Goal: Task Accomplishment & Management: Use online tool/utility

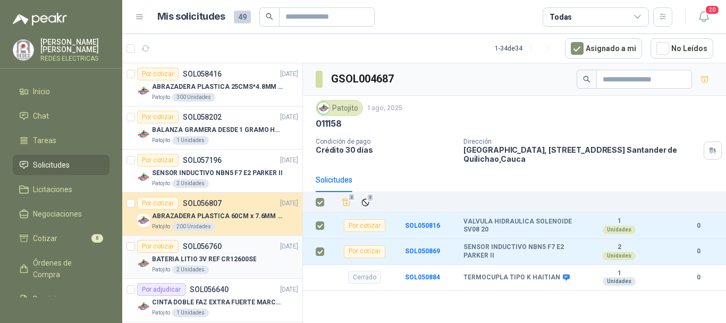
click at [211, 253] on div "BATERIA LITIO 3V REF CR12600SE" at bounding box center [225, 258] width 146 height 13
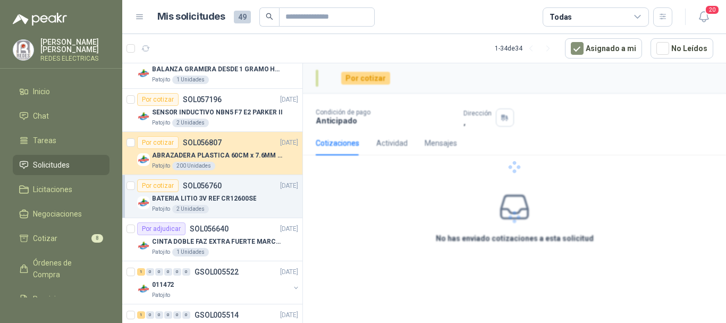
scroll to position [159, 0]
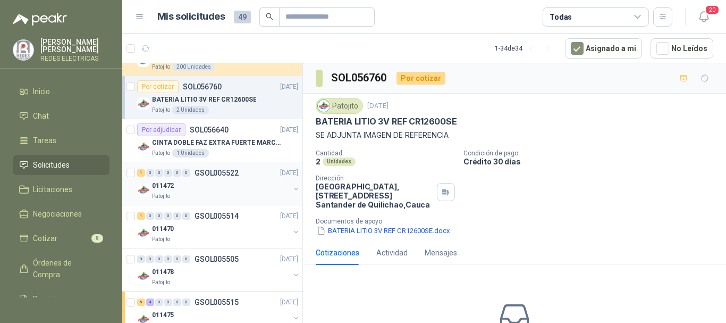
click at [226, 193] on div "Patojito" at bounding box center [221, 196] width 138 height 9
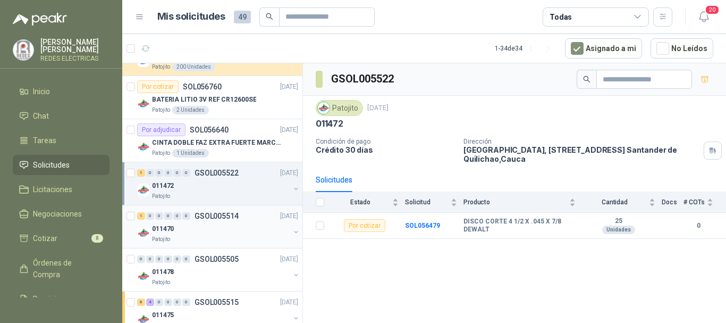
click at [237, 246] on div "1 0 0 0 0 0 GSOL005514 [DATE] 011470 Patojito" at bounding box center [212, 226] width 180 height 43
click at [234, 274] on div "011478" at bounding box center [221, 271] width 138 height 13
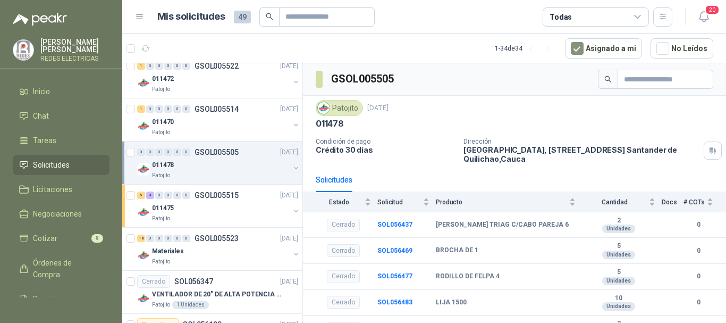
scroll to position [287, 0]
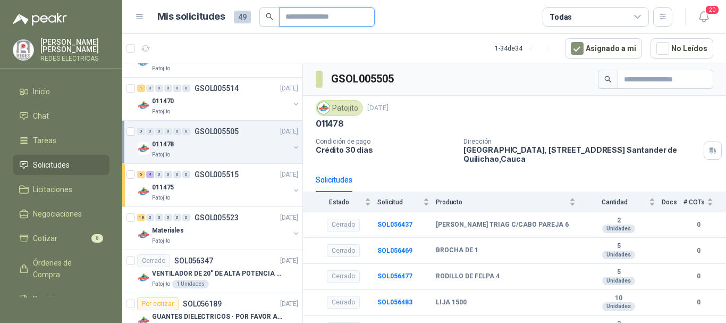
click at [314, 15] on input "text" at bounding box center [322, 17] width 74 height 18
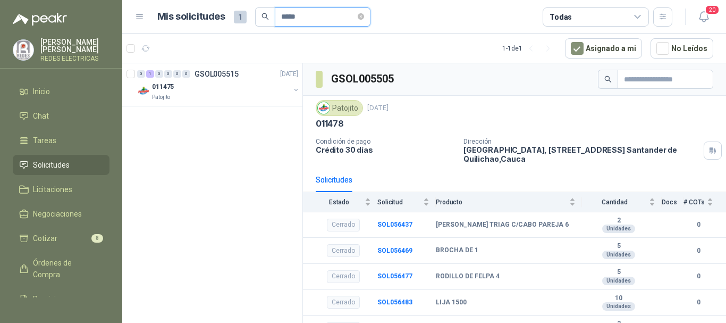
scroll to position [0, 0]
type input "*****"
click at [206, 92] on div "011475" at bounding box center [221, 86] width 138 height 13
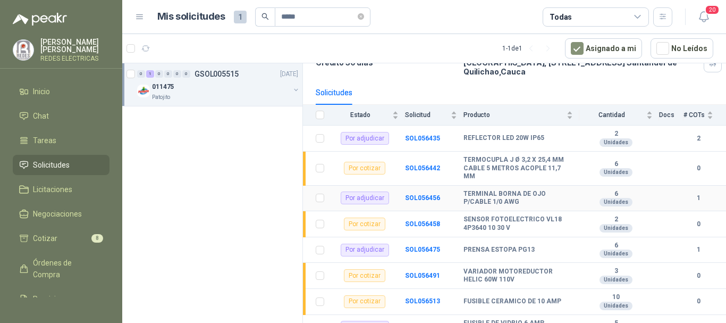
scroll to position [71, 0]
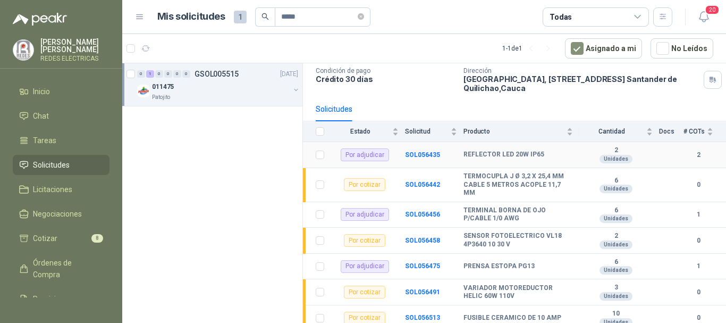
click at [361, 157] on div "Por adjudicar" at bounding box center [365, 154] width 48 height 13
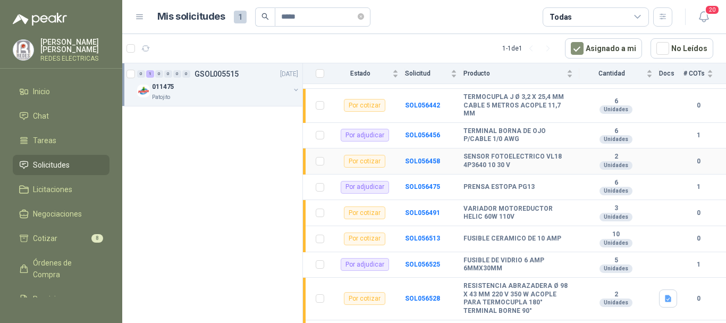
scroll to position [124, 0]
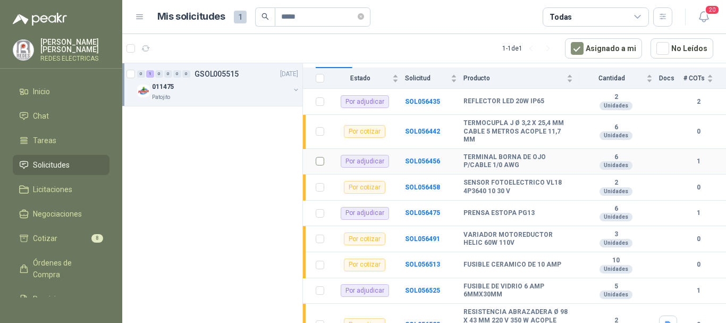
click at [326, 165] on td at bounding box center [317, 162] width 28 height 26
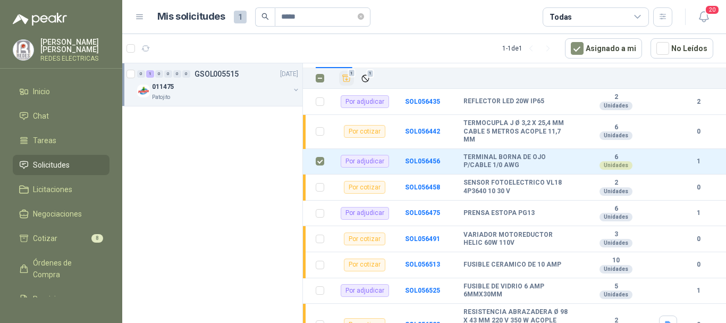
click at [344, 78] on icon "Añadir" at bounding box center [347, 78] width 10 height 10
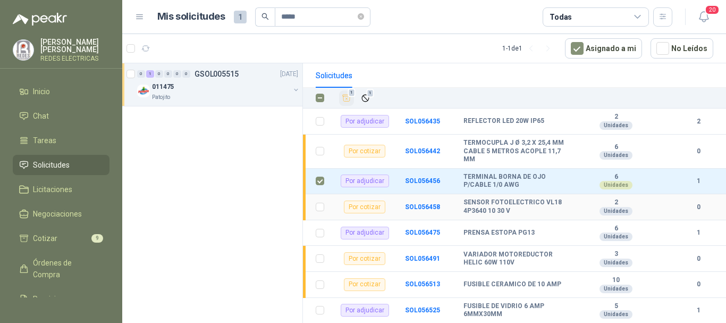
scroll to position [71, 0]
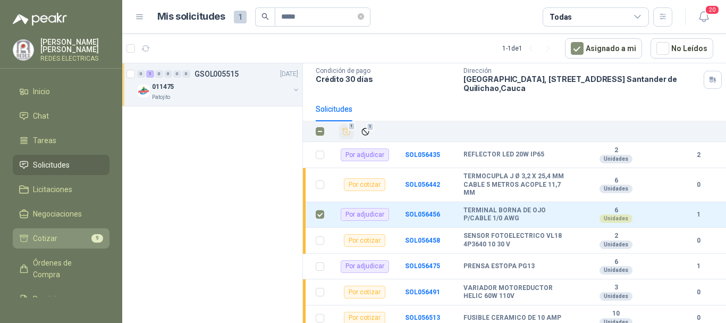
click at [54, 234] on span "Cotizar" at bounding box center [45, 238] width 24 height 12
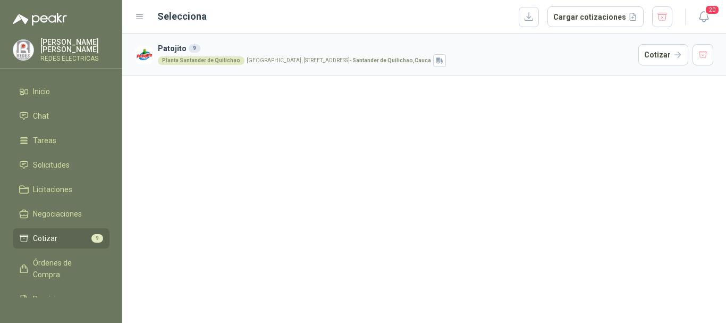
click at [222, 56] on div "Planta [GEOGRAPHIC_DATA], [STREET_ADDRESS]" at bounding box center [396, 60] width 476 height 13
click at [661, 56] on button "Cotizar" at bounding box center [663, 54] width 50 height 21
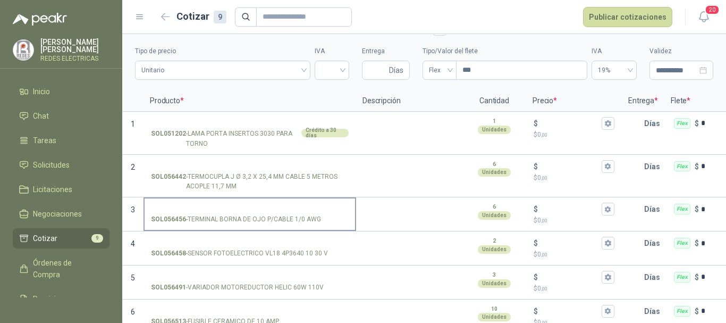
scroll to position [53, 0]
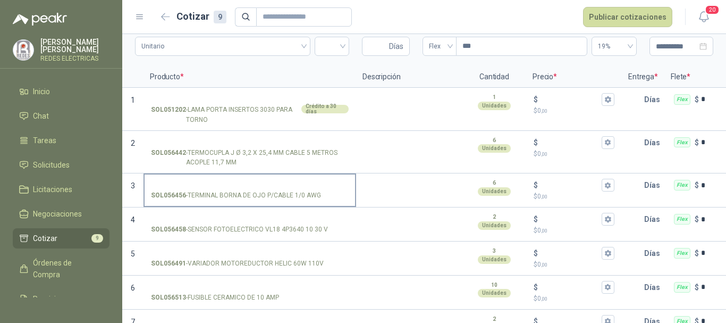
click at [294, 182] on input "SOL056456 - TERMINAL [PERSON_NAME] P/CABLE 1/0 AWG" at bounding box center [250, 185] width 198 height 8
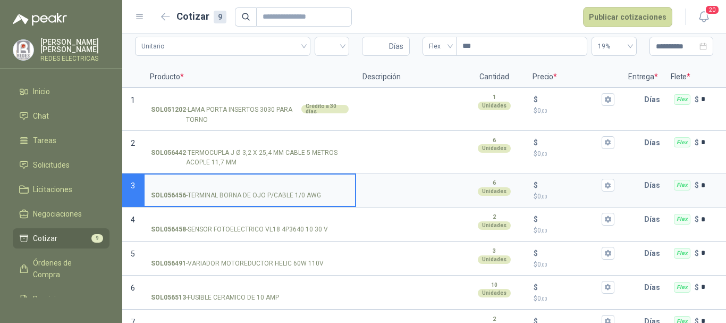
click at [303, 197] on p "SOL056456 - TERMINAL [PERSON_NAME] P/CABLE 1/0 AWG" at bounding box center [236, 195] width 170 height 10
type input "**********"
drag, startPoint x: 259, startPoint y: 192, endPoint x: 269, endPoint y: 196, distance: 11.1
click at [259, 193] on p "SOL056456 - TERMINAL [PERSON_NAME] P/CABLE 1/0 AWG" at bounding box center [236, 195] width 170 height 10
click at [259, 189] on input "**********" at bounding box center [250, 185] width 198 height 8
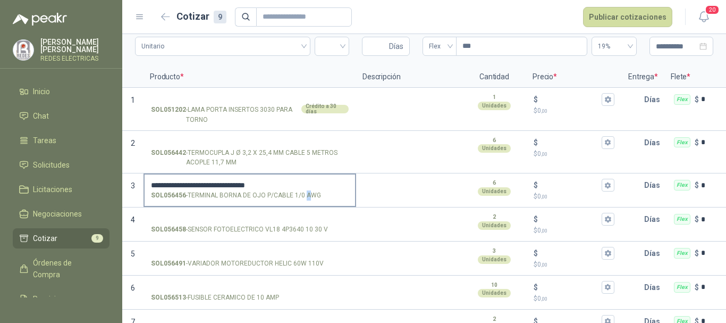
click at [308, 197] on p "SOL056456 - TERMINAL [PERSON_NAME] P/CABLE 1/0 AWG" at bounding box center [236, 195] width 170 height 10
drag, startPoint x: 320, startPoint y: 196, endPoint x: 309, endPoint y: 190, distance: 12.8
click at [317, 197] on div "SOL056456 - TERMINAL [PERSON_NAME] P/CABLE 1/0 AWG" at bounding box center [250, 195] width 198 height 10
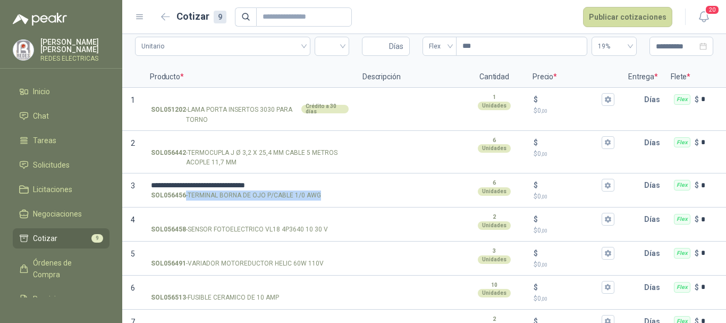
copy p "- TERMINAL [PERSON_NAME] P/CABLE 1/0 AWG"
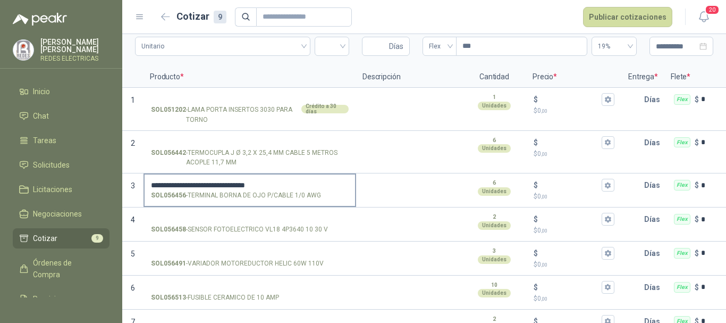
click at [280, 182] on input "**********" at bounding box center [250, 185] width 198 height 8
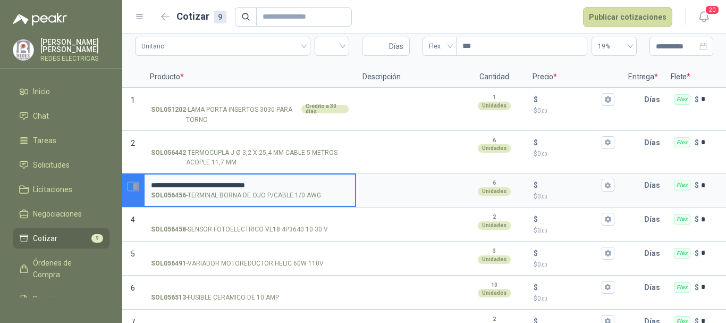
drag, startPoint x: 294, startPoint y: 183, endPoint x: 136, endPoint y: 179, distance: 157.9
click at [136, 179] on section "**********" at bounding box center [424, 190] width 604 height 34
click at [385, 188] on textarea at bounding box center [409, 186] width 104 height 24
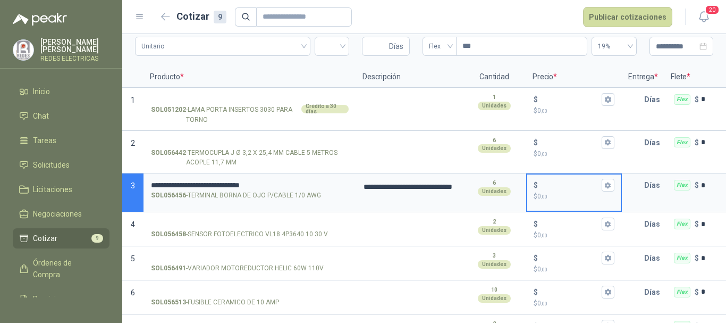
click at [572, 189] on input "$ $ 0 ,00" at bounding box center [570, 185] width 60 height 8
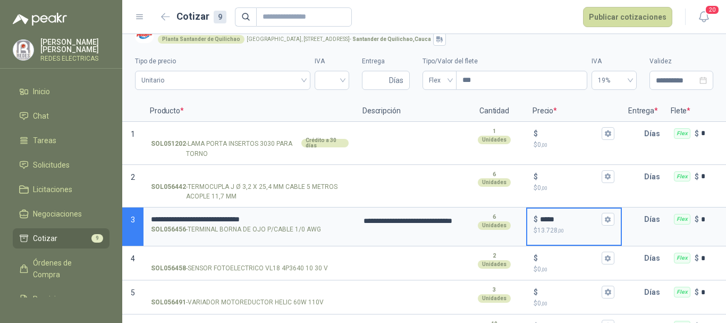
scroll to position [0, 0]
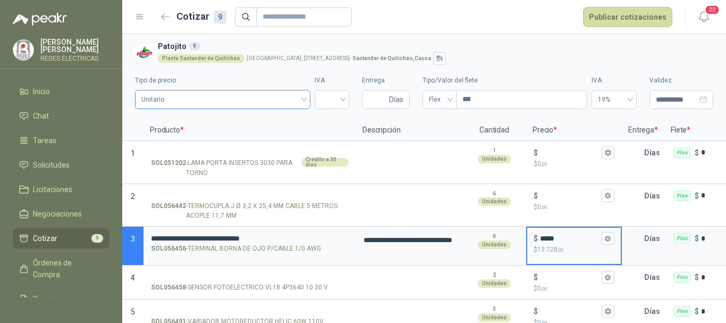
drag, startPoint x: 199, startPoint y: 95, endPoint x: 206, endPoint y: 104, distance: 11.0
click at [199, 96] on span "Unitario" at bounding box center [222, 99] width 163 height 16
type input "*****"
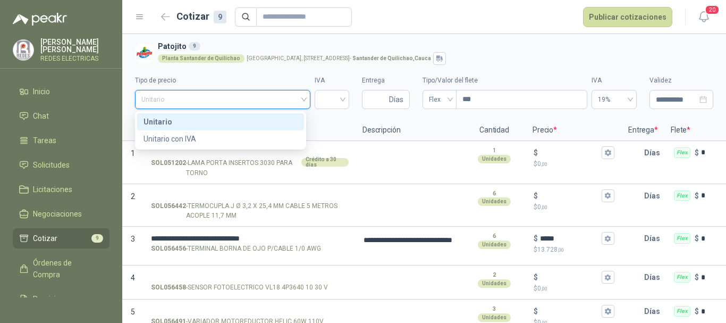
click at [203, 119] on div "Unitario" at bounding box center [220, 122] width 154 height 12
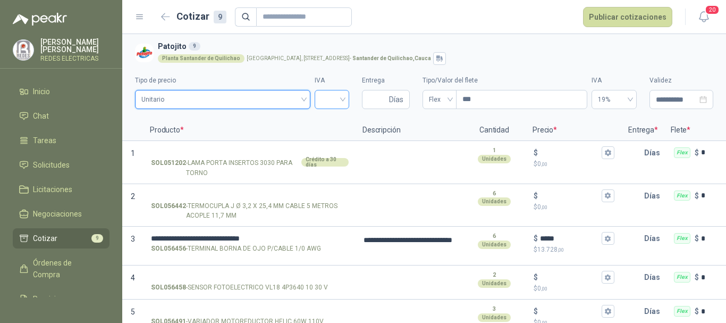
click at [321, 101] on input "search" at bounding box center [332, 98] width 22 height 16
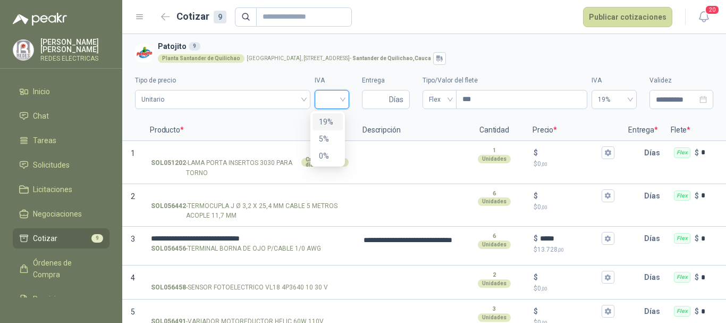
drag, startPoint x: 330, startPoint y: 121, endPoint x: 442, endPoint y: 115, distance: 111.7
click at [331, 121] on div "19%" at bounding box center [328, 122] width 18 height 12
click at [375, 100] on input "Entrega" at bounding box center [377, 99] width 19 height 18
type input "*"
drag, startPoint x: 440, startPoint y: 97, endPoint x: 443, endPoint y: 105, distance: 8.6
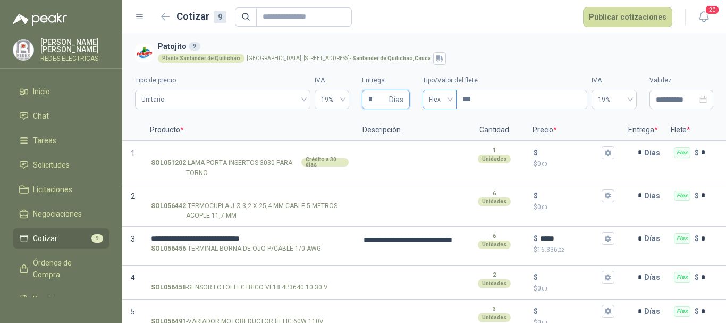
click at [441, 98] on span "Flex" at bounding box center [439, 99] width 21 height 16
type input "*"
click at [434, 137] on div "Incluido" at bounding box center [435, 139] width 17 height 12
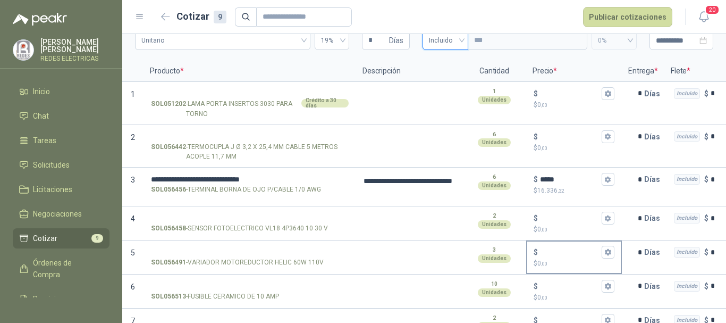
scroll to position [159, 0]
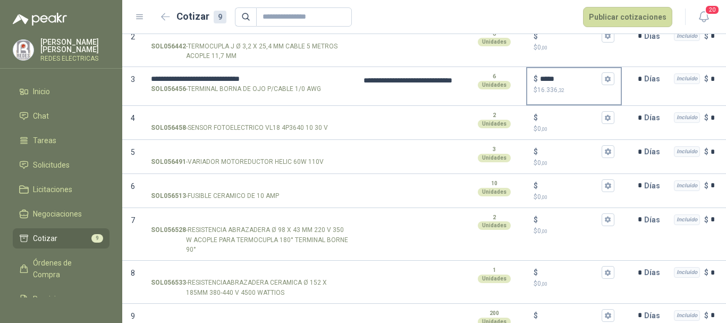
click at [572, 79] on input "*****" at bounding box center [570, 79] width 60 height 8
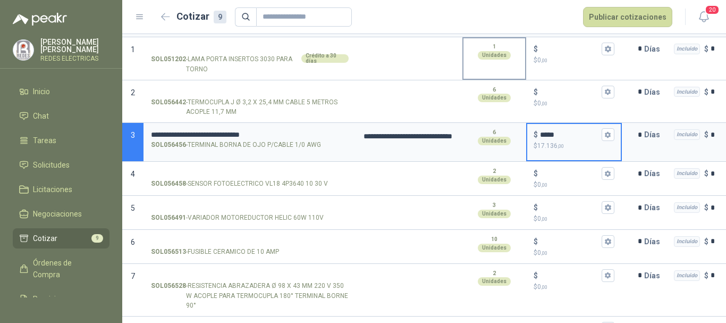
scroll to position [0, 0]
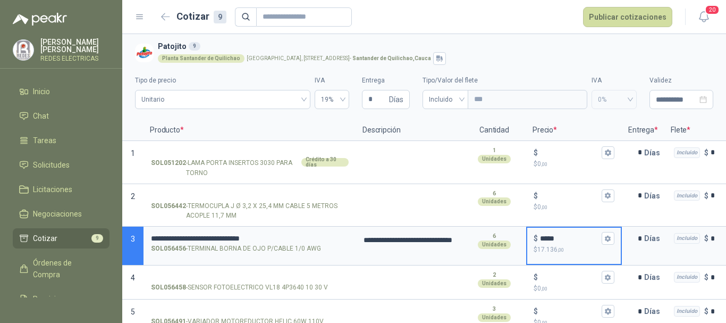
type input "*****"
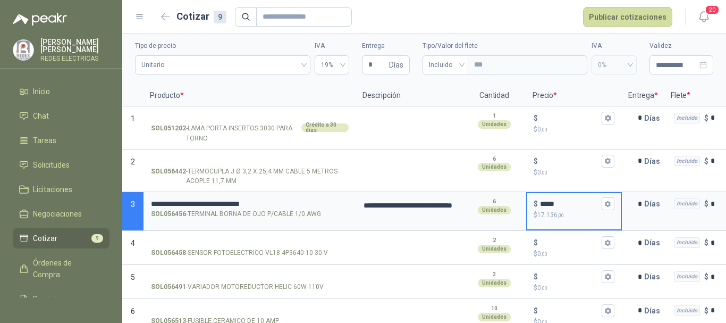
scroll to position [53, 0]
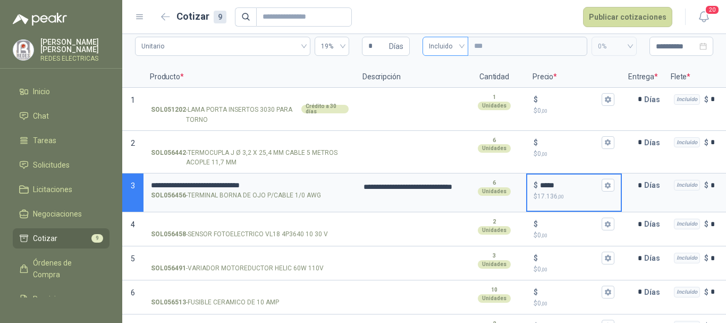
click at [451, 44] on span "Incluido" at bounding box center [445, 46] width 33 height 16
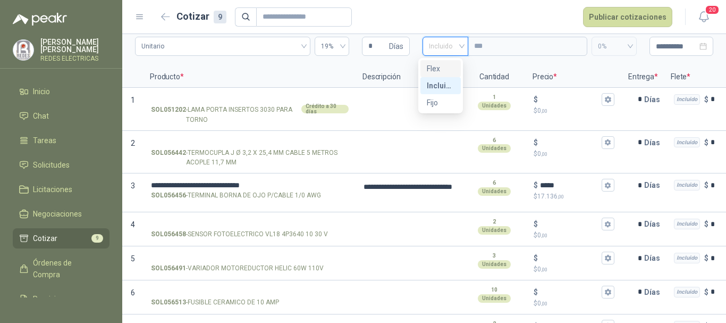
click at [442, 67] on div "Flex" at bounding box center [441, 69] width 28 height 12
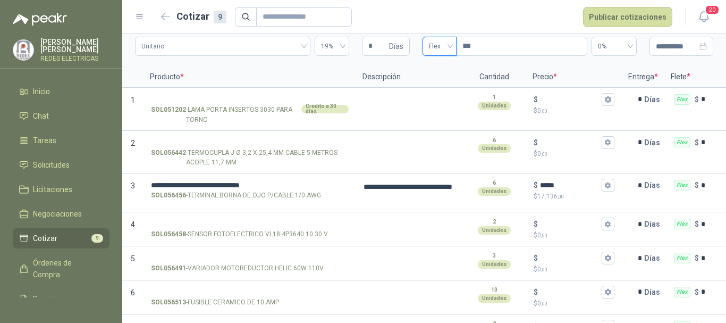
click at [440, 45] on span "Flex" at bounding box center [439, 46] width 21 height 16
click at [437, 86] on div "Incluido" at bounding box center [435, 86] width 17 height 12
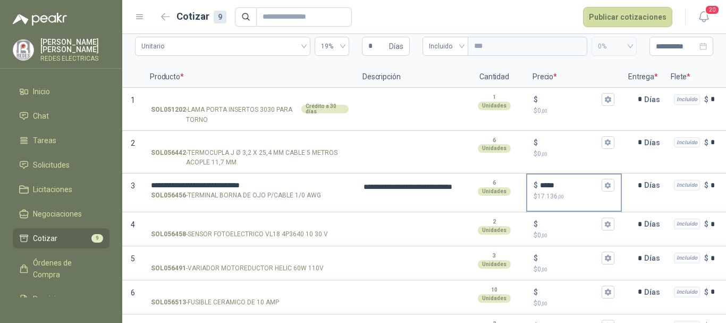
click at [563, 183] on input "*****" at bounding box center [570, 185] width 60 height 8
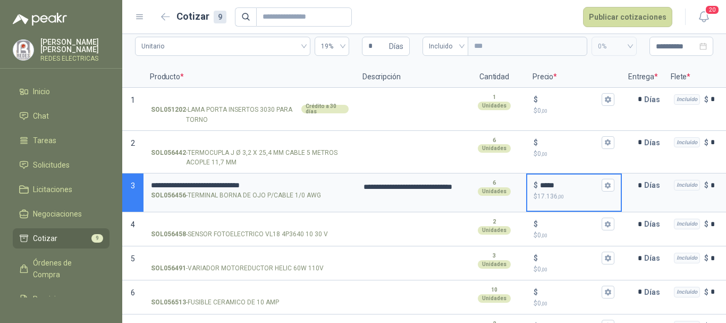
drag, startPoint x: 563, startPoint y: 183, endPoint x: 546, endPoint y: 179, distance: 17.5
click at [546, 179] on div "$ *****" at bounding box center [574, 185] width 81 height 13
click at [546, 181] on input "*****" at bounding box center [570, 185] width 60 height 8
click at [434, 48] on span "Incluido" at bounding box center [445, 46] width 33 height 16
type input "*****"
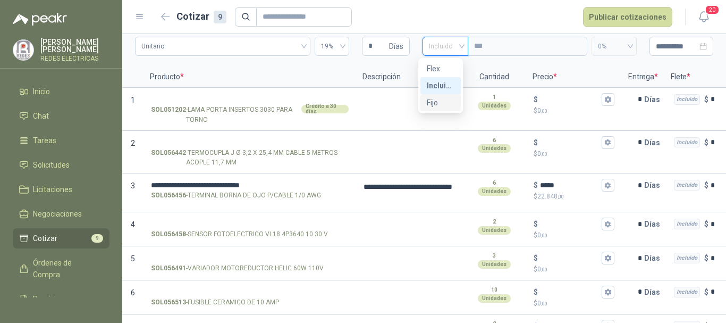
click at [430, 101] on div "Fijo" at bounding box center [441, 103] width 28 height 12
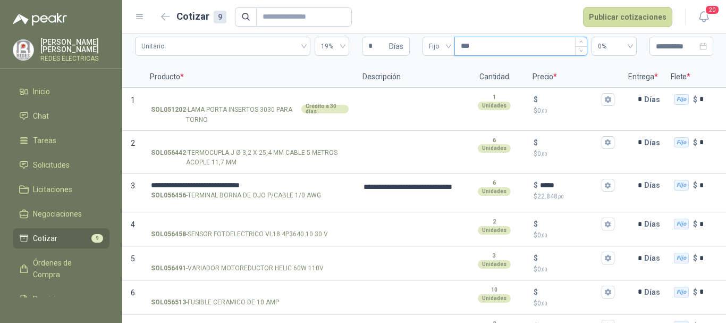
click at [472, 48] on input "***" at bounding box center [521, 46] width 132 height 18
click at [433, 43] on span "Fijo" at bounding box center [439, 46] width 20 height 16
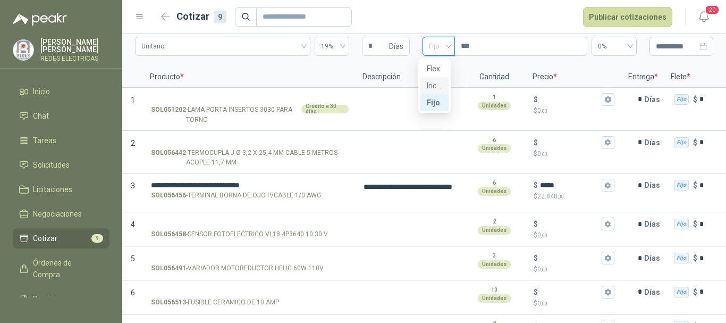
click at [437, 82] on div "Incluido" at bounding box center [434, 86] width 15 height 12
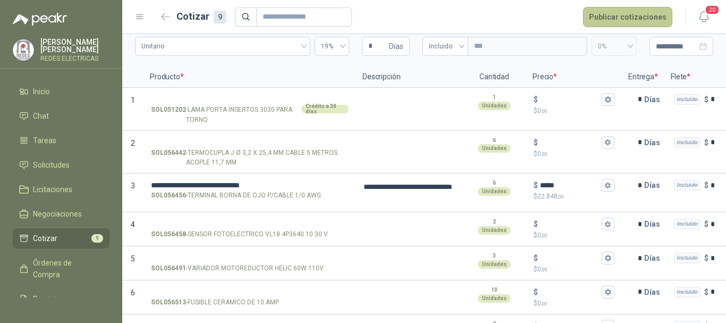
click at [639, 23] on button "Publicar cotizaciones" at bounding box center [627, 17] width 89 height 20
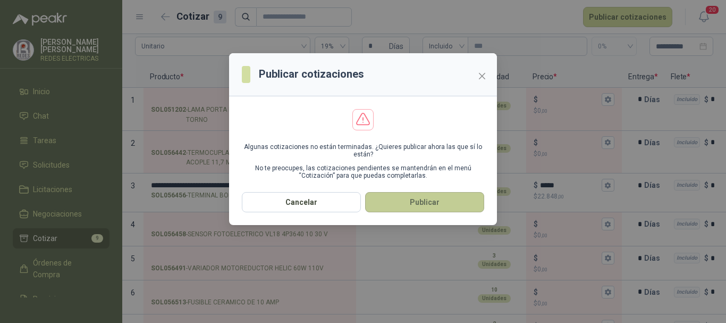
click at [406, 207] on button "Publicar" at bounding box center [424, 202] width 119 height 20
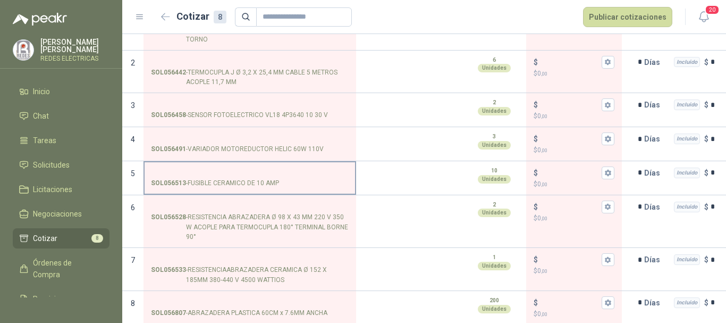
scroll to position [144, 0]
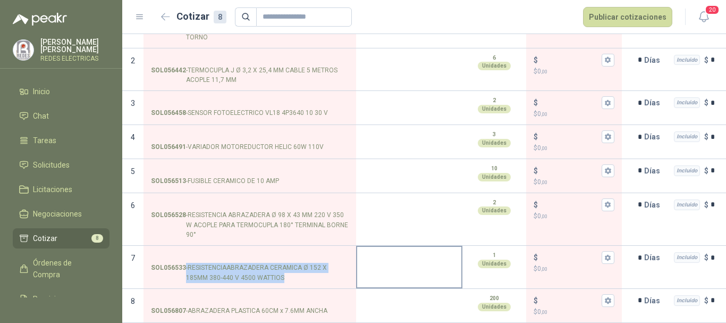
drag, startPoint x: 269, startPoint y: 271, endPoint x: 410, endPoint y: 249, distance: 143.1
click at [307, 273] on p "SOL056533 - RESISTENCIAABRAZADERA CERAMICA Ø 152 X 185MM 380-440 V 4500 WATTIOS" at bounding box center [250, 273] width 198 height 20
click at [307, 261] on input "SOL056533 - RESISTENCIAABRAZADERA CERAMICA Ø 152 X 185MM 380-440 V 4500 WATTIOS" at bounding box center [250, 258] width 198 height 8
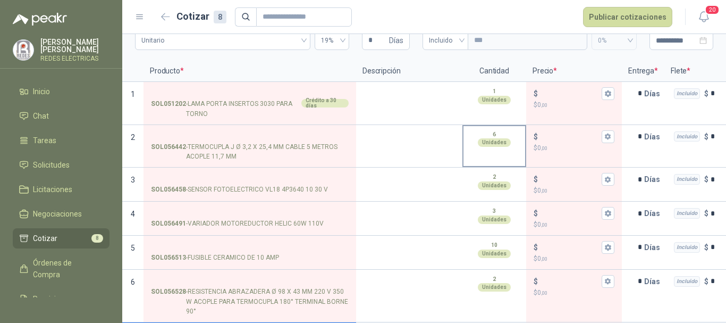
scroll to position [0, 0]
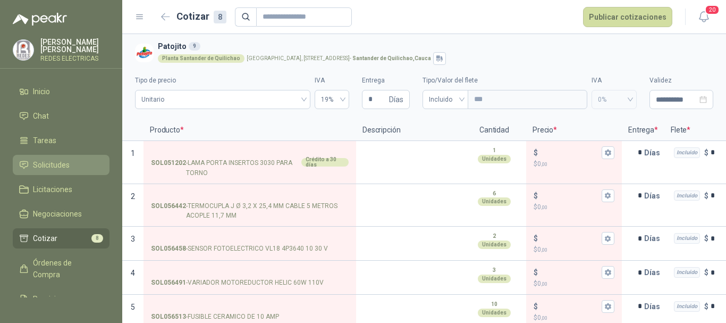
click at [60, 164] on span "Solicitudes" at bounding box center [51, 165] width 37 height 12
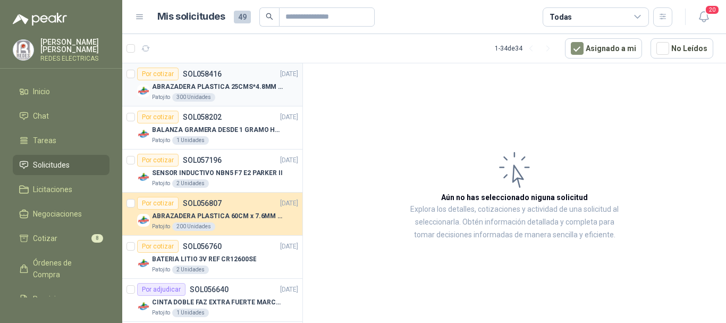
click at [218, 88] on p "ABRAZADERA PLASTICA 25CMS*4.8MM NEGRA" at bounding box center [218, 87] width 132 height 10
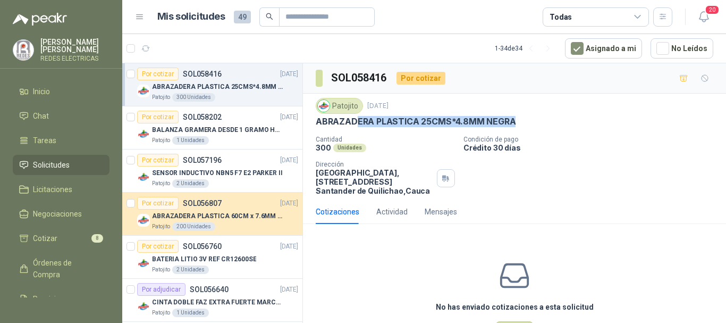
drag, startPoint x: 521, startPoint y: 122, endPoint x: 354, endPoint y: 116, distance: 166.5
click at [354, 116] on div "ABRAZADERA PLASTICA 25CMS*4.8MM NEGRA" at bounding box center [515, 121] width 398 height 11
drag, startPoint x: 584, startPoint y: 143, endPoint x: 570, endPoint y: 135, distance: 16.7
click at [583, 141] on p "Condición de pago" at bounding box center [592, 139] width 258 height 7
click at [223, 83] on p "ABRAZADERA PLASTICA 25CMS*4.8MM NEGRA" at bounding box center [218, 87] width 132 height 10
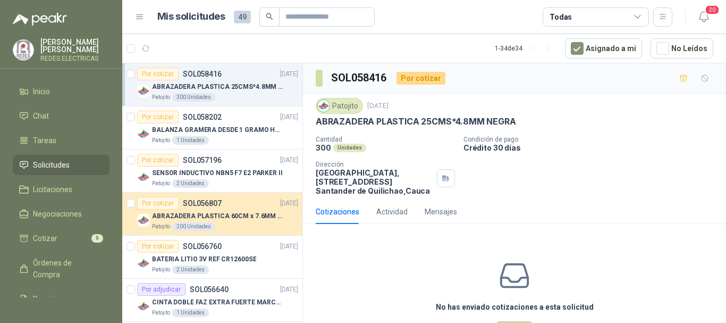
scroll to position [4, 0]
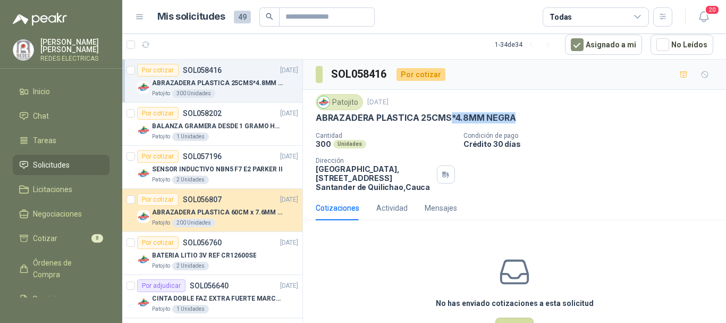
drag, startPoint x: 451, startPoint y: 115, endPoint x: 513, endPoint y: 122, distance: 63.0
click at [513, 122] on p "ABRAZADERA PLASTICA 25CMS*4.8MM NEGRA" at bounding box center [416, 117] width 200 height 11
